Goal: Transaction & Acquisition: Purchase product/service

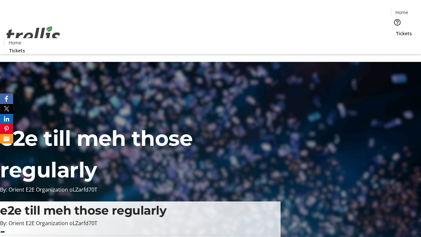
click at [396, 30] on span "Tickets" at bounding box center [404, 33] width 16 height 7
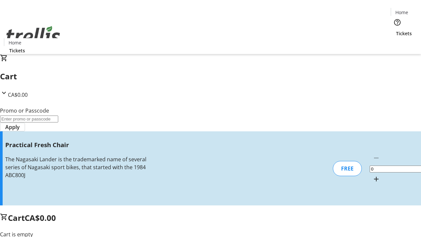
click at [372, 175] on mat-icon "Increment by one" at bounding box center [376, 179] width 8 height 8
type input "1"
